Goal: Information Seeking & Learning: Learn about a topic

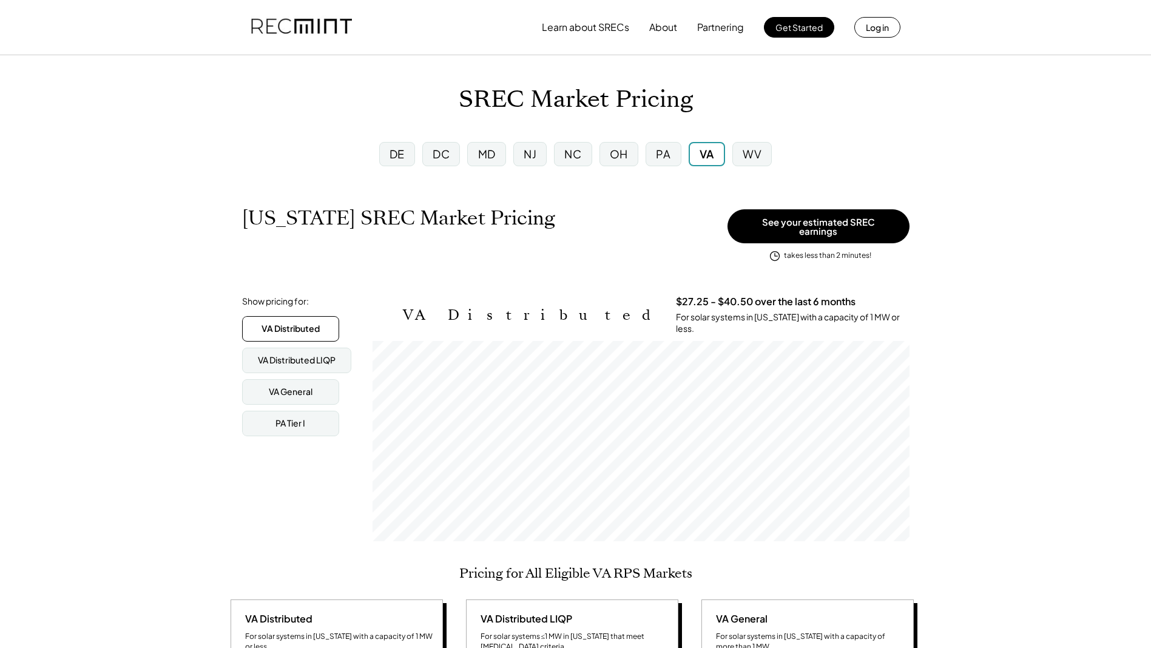
scroll to position [200, 537]
click at [298, 386] on div "VA General" at bounding box center [291, 392] width 44 height 12
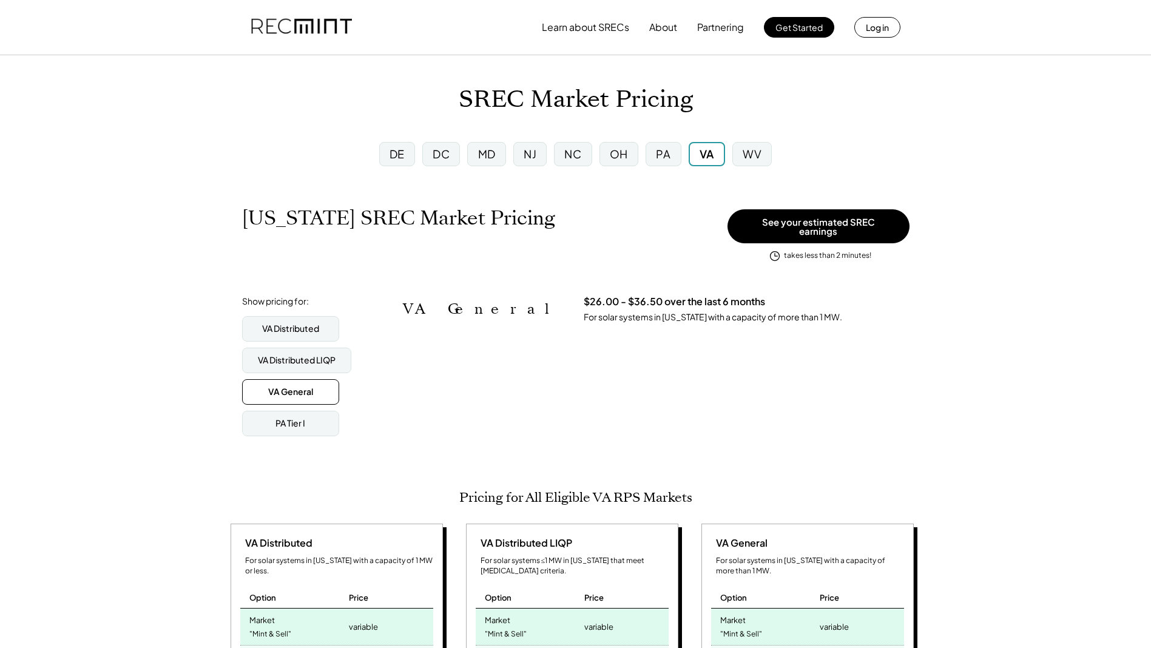
scroll to position [182, 0]
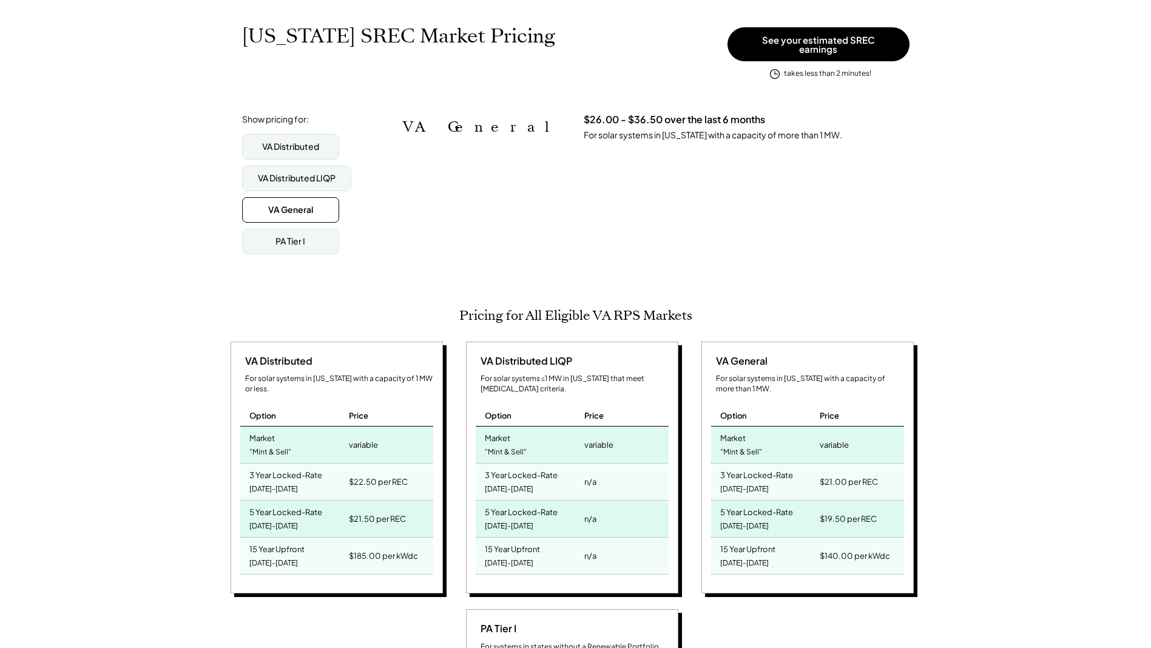
click at [636, 202] on div "VA General $26.00 - $36.50 over the last 6 months For solar systems in [US_STAT…" at bounding box center [640, 198] width 537 height 170
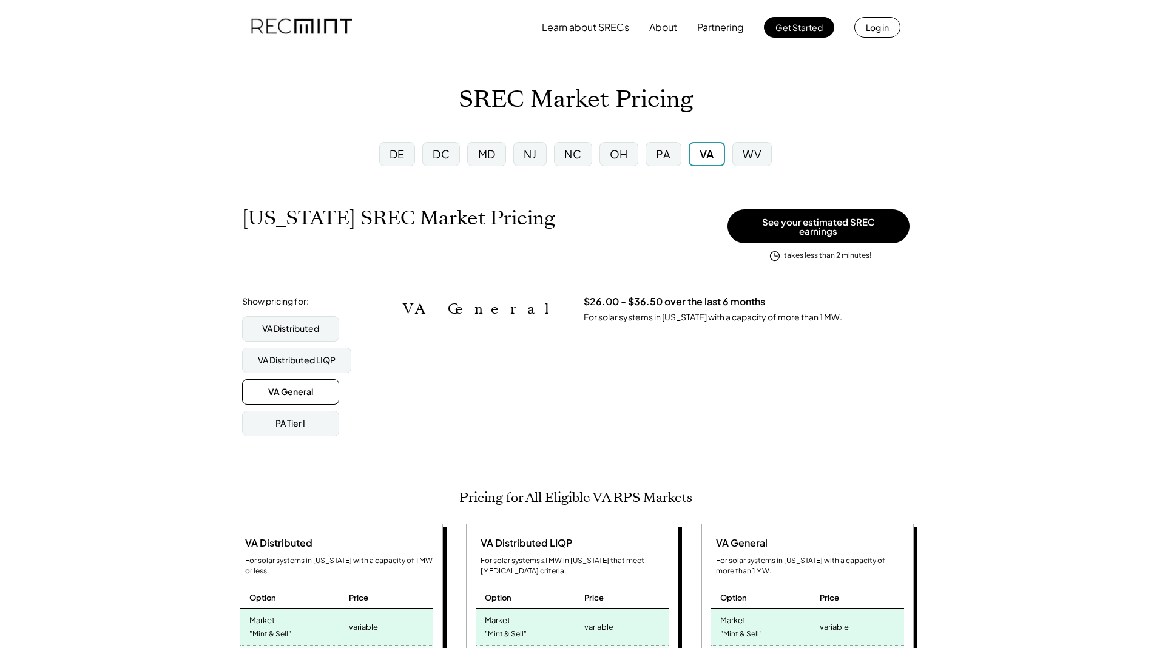
click at [484, 152] on div "MD" at bounding box center [487, 153] width 18 height 15
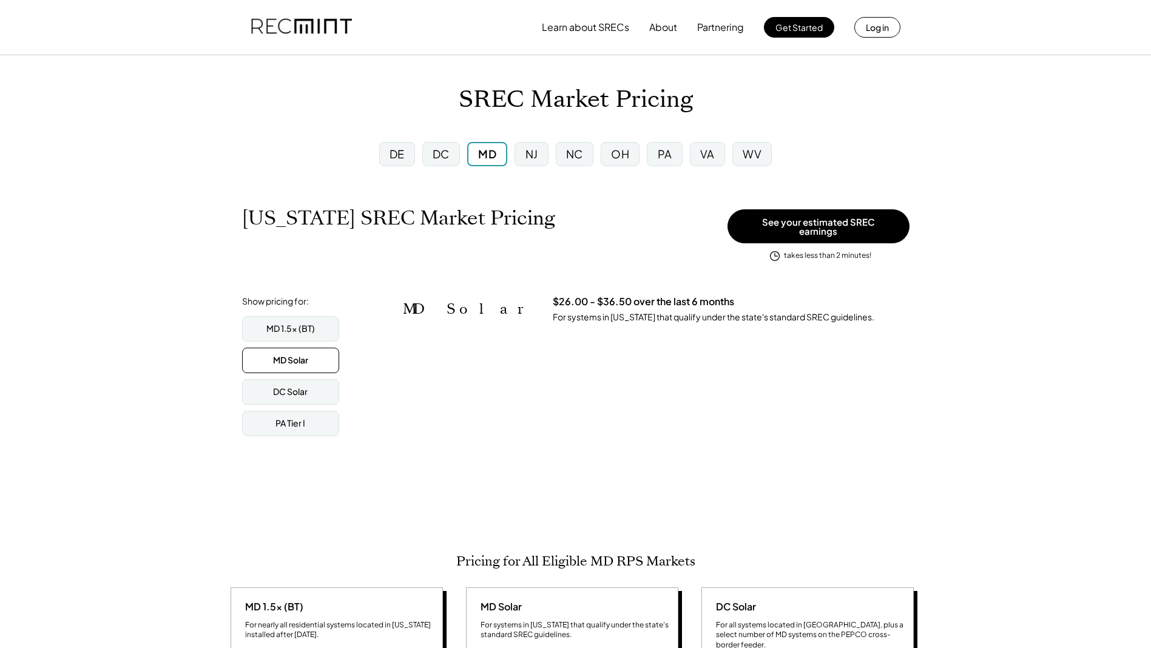
scroll to position [606492, 606492]
click at [445, 156] on div "DC" at bounding box center [440, 153] width 17 height 15
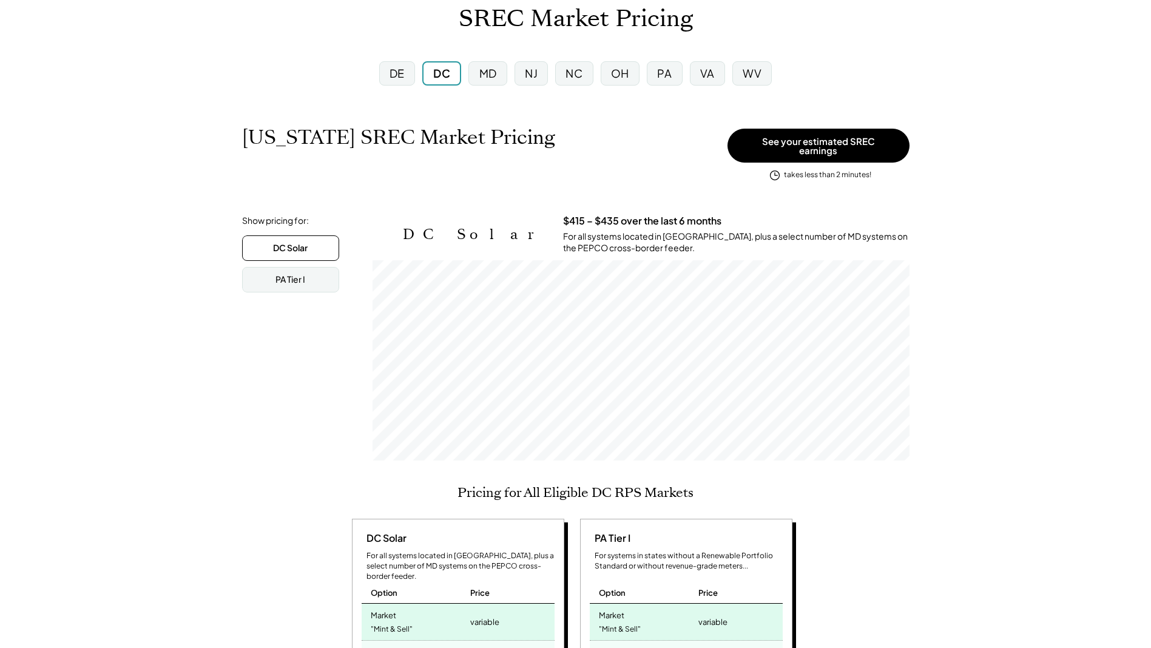
scroll to position [121, 0]
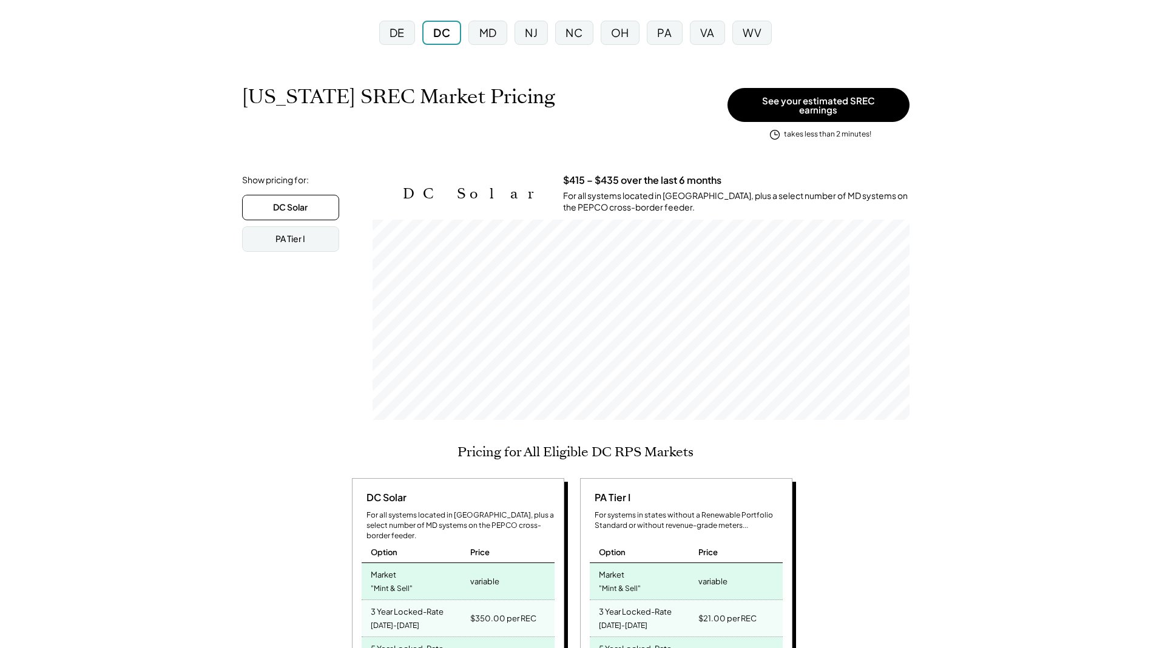
click at [477, 28] on div "MD" at bounding box center [487, 33] width 38 height 24
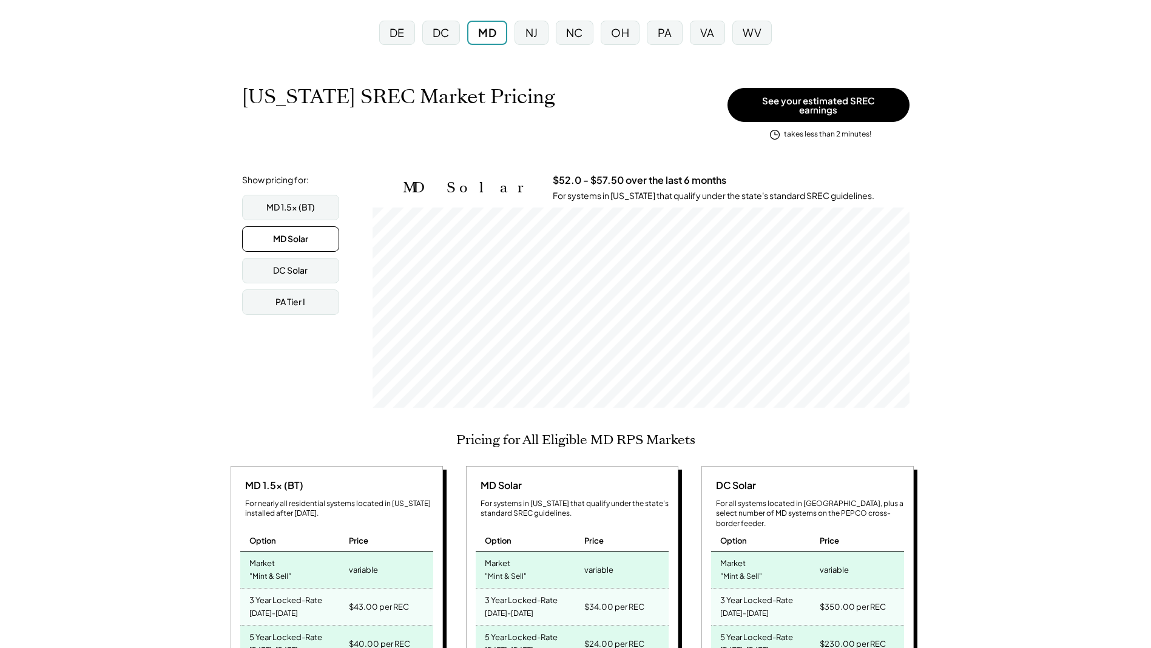
scroll to position [200, 537]
click at [436, 31] on div "DC" at bounding box center [440, 32] width 17 height 15
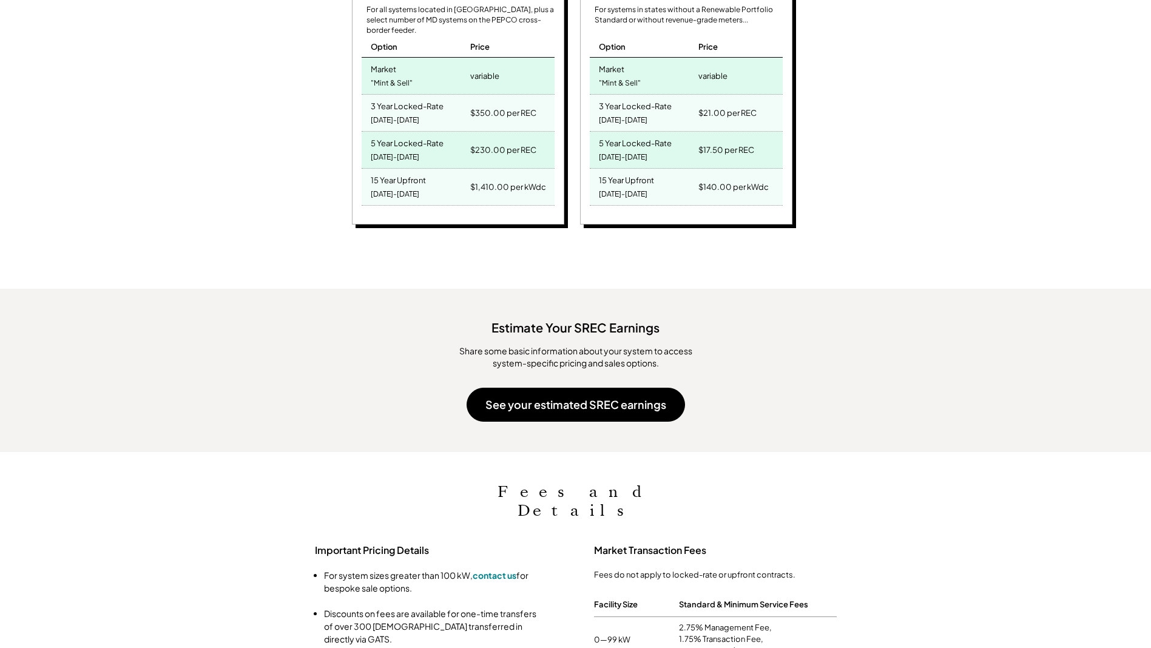
scroll to position [910, 0]
